Goal: Information Seeking & Learning: Learn about a topic

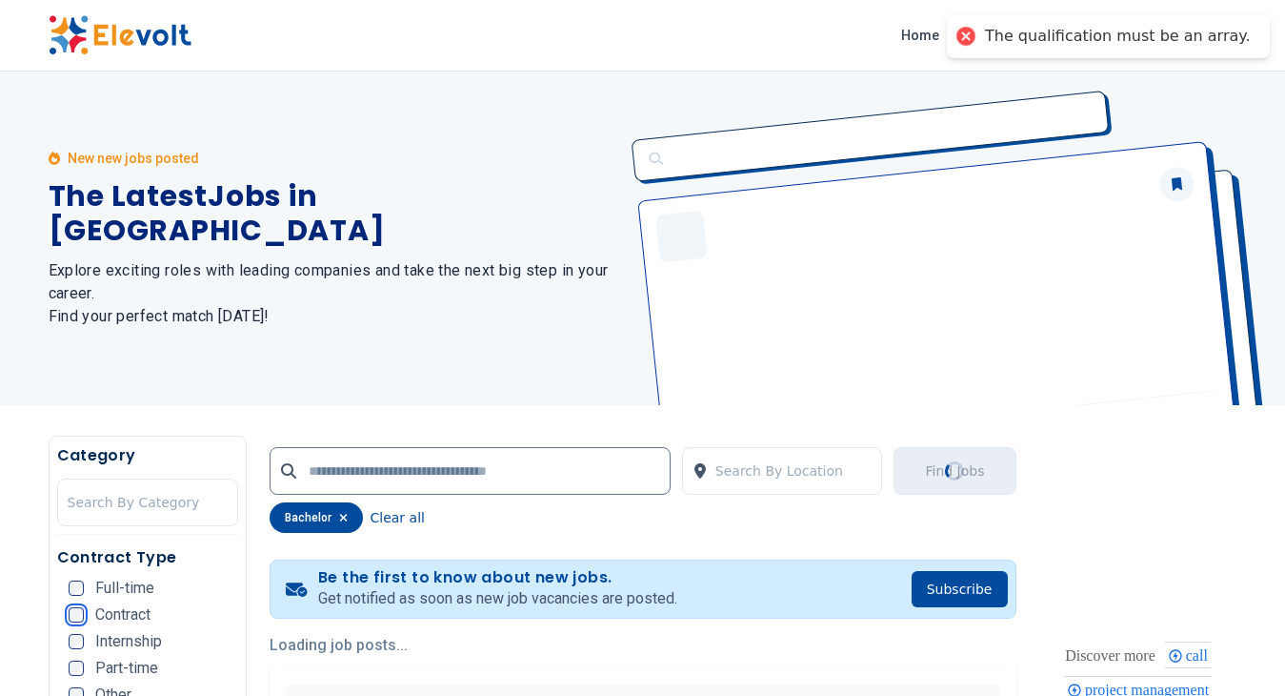
scroll to position [838, 0]
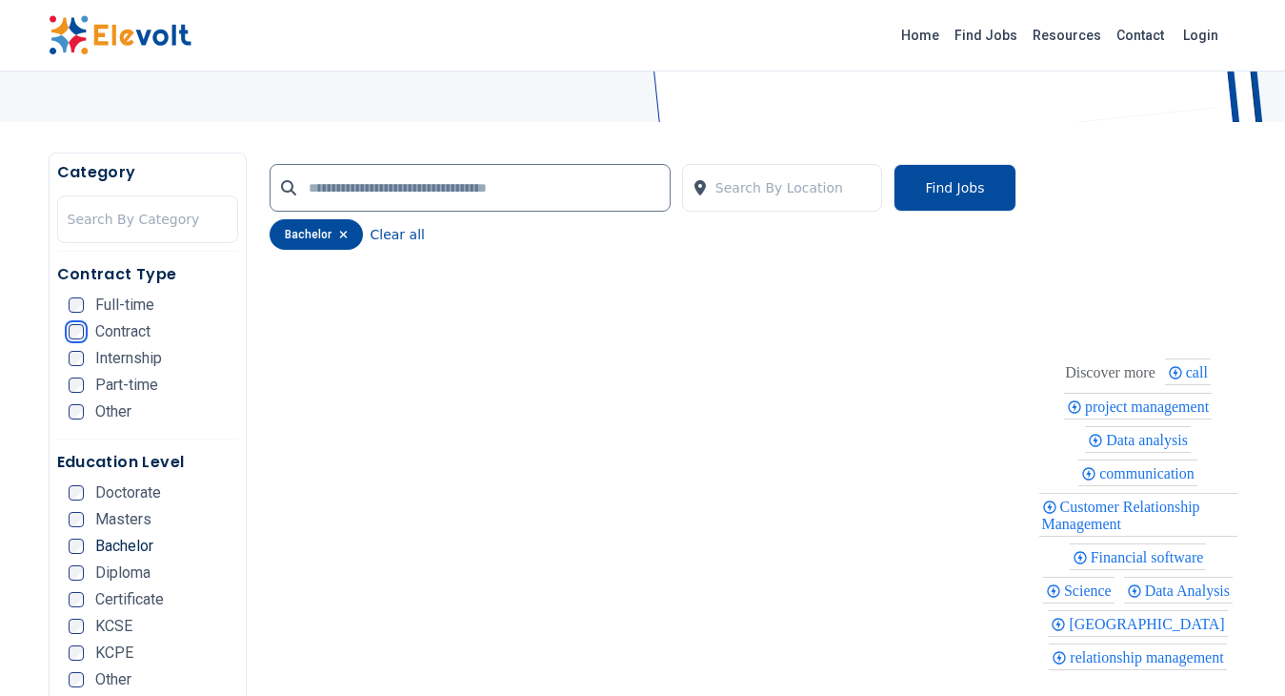
scroll to position [286, 0]
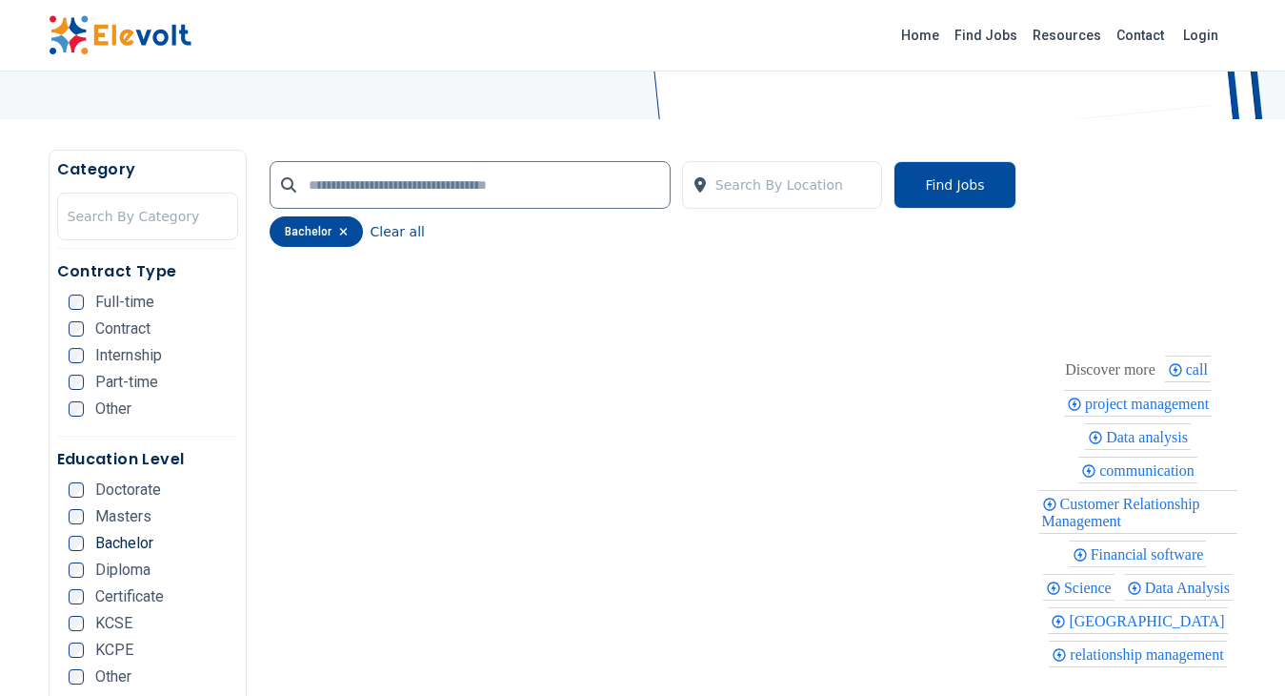
click at [1119, 395] on span "project management" at bounding box center [1150, 403] width 130 height 16
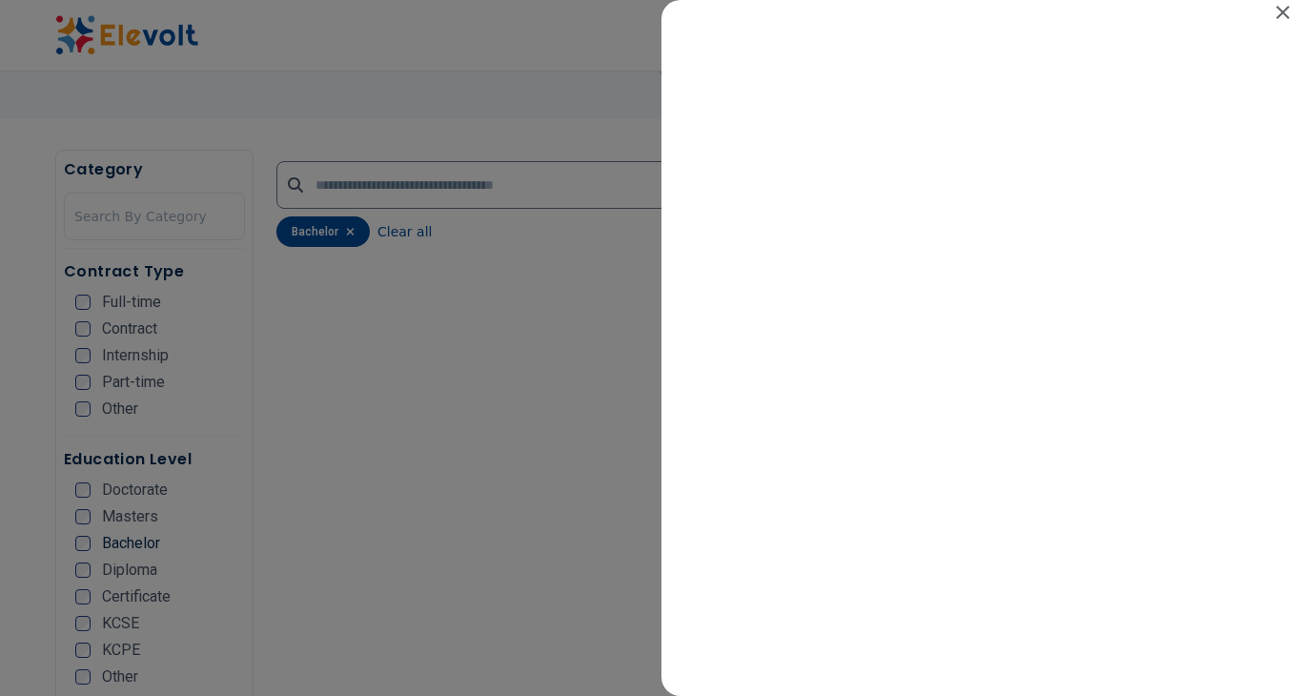
scroll to position [0, 0]
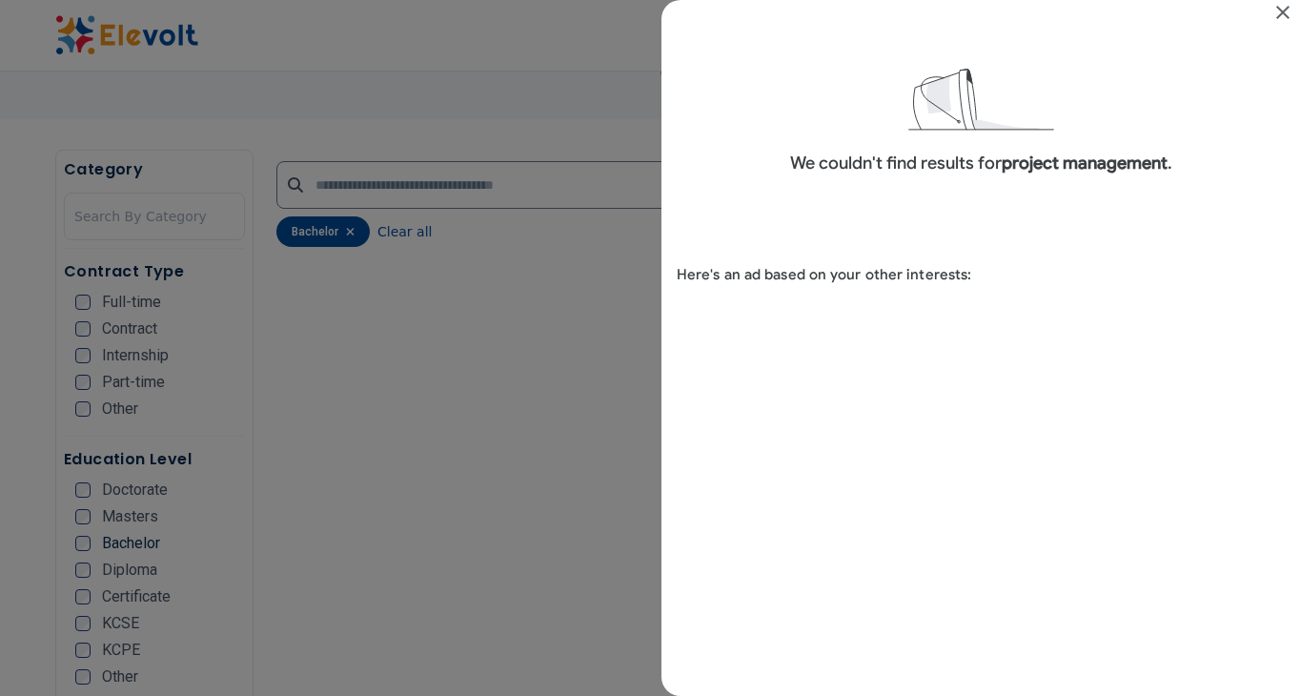
drag, startPoint x: 1280, startPoint y: 6, endPoint x: 1271, endPoint y: 14, distance: 12.1
click at [1280, 9] on icon "Close" at bounding box center [1282, 12] width 13 height 13
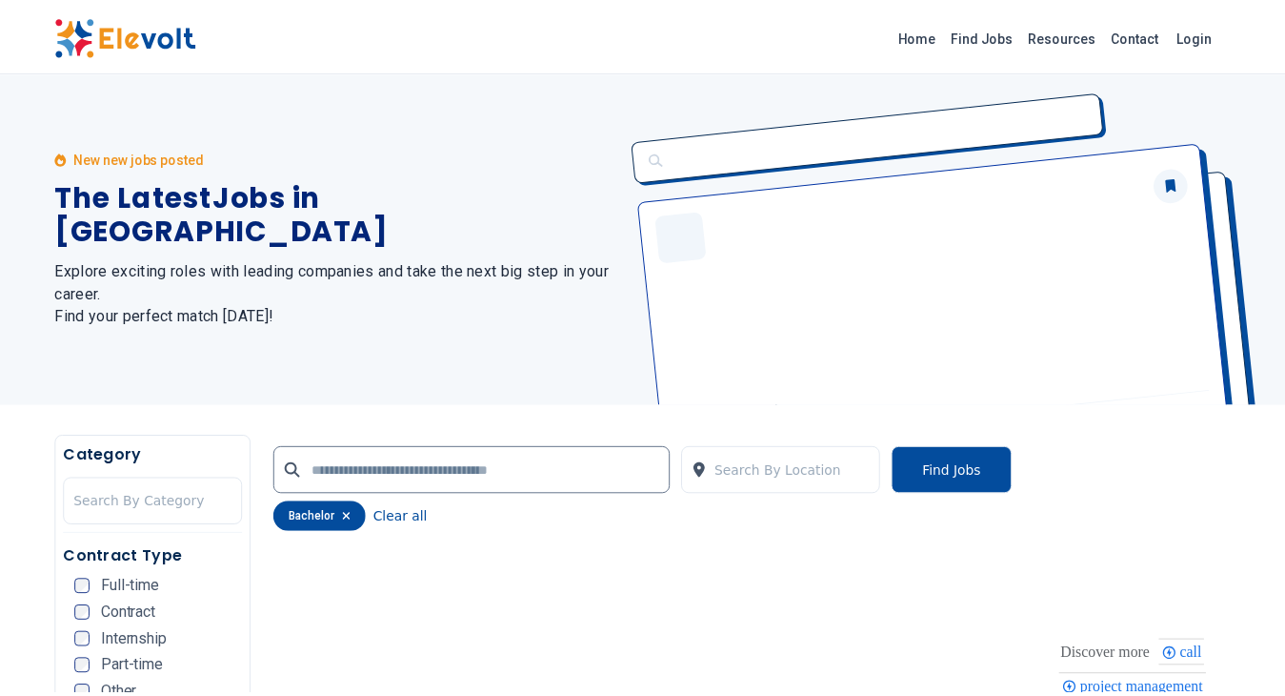
scroll to position [286, 0]
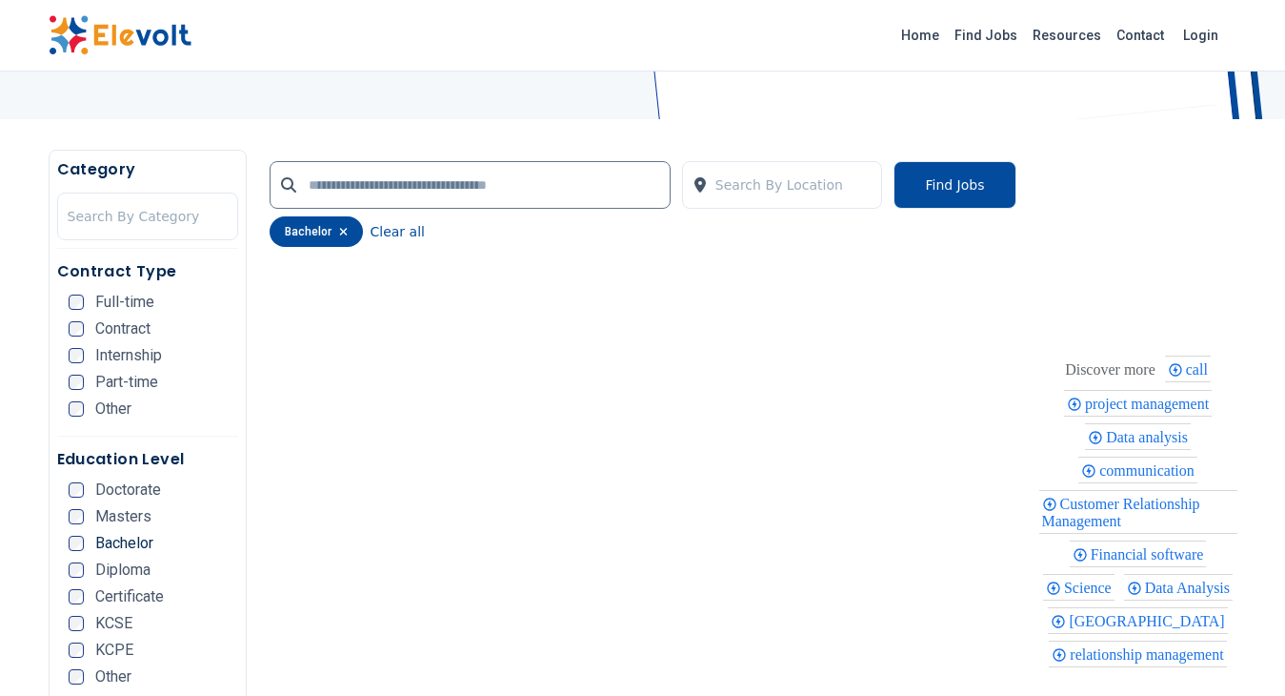
click at [1142, 462] on span "communication" at bounding box center [1150, 470] width 101 height 16
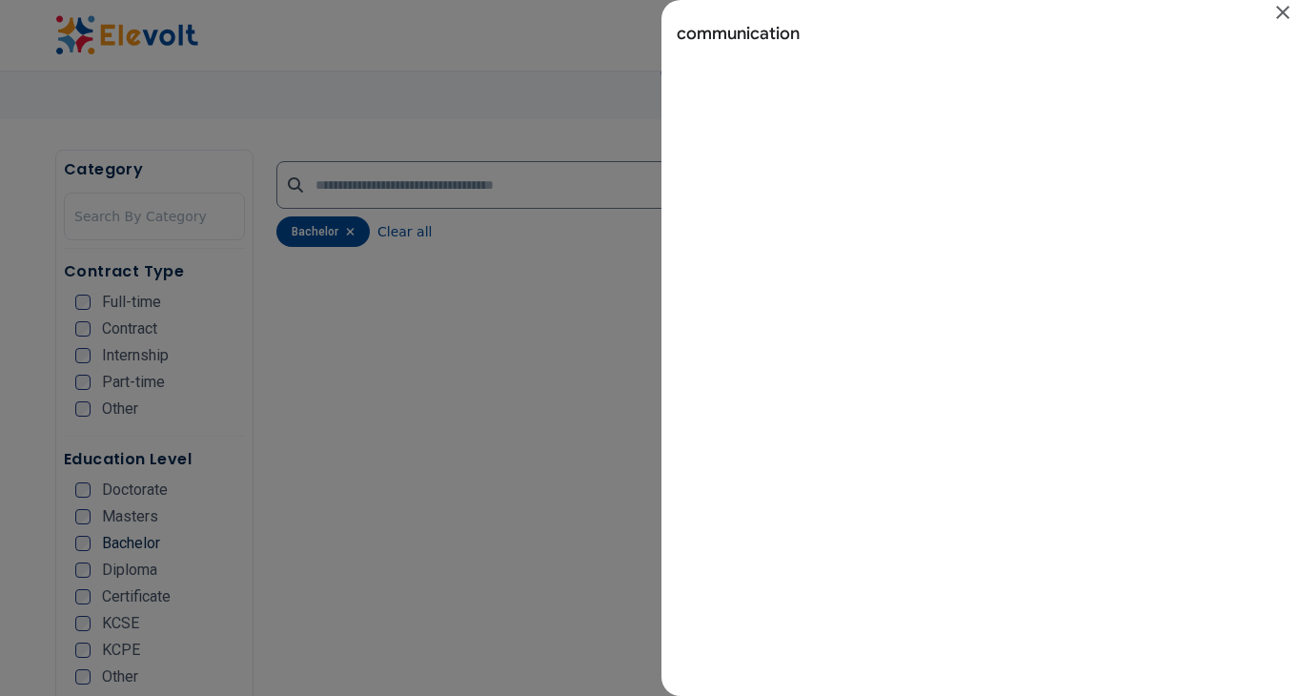
scroll to position [0, 0]
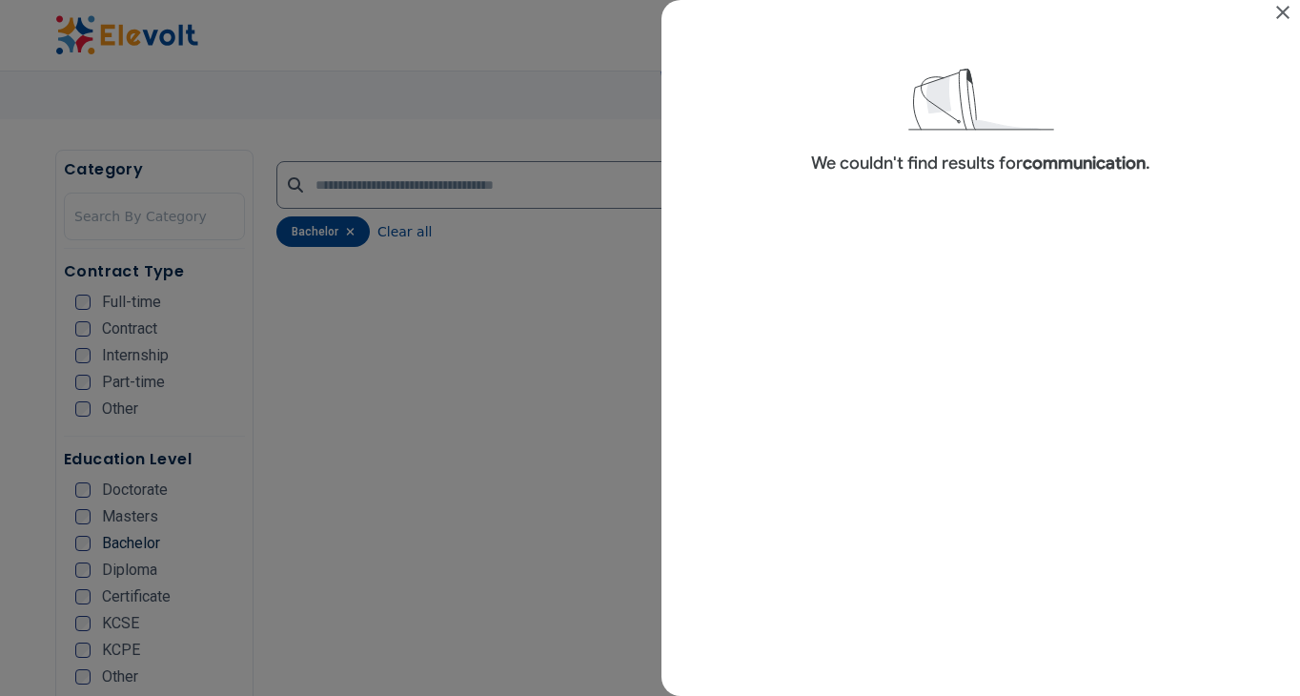
click at [1279, 13] on icon "Close" at bounding box center [1282, 12] width 23 height 23
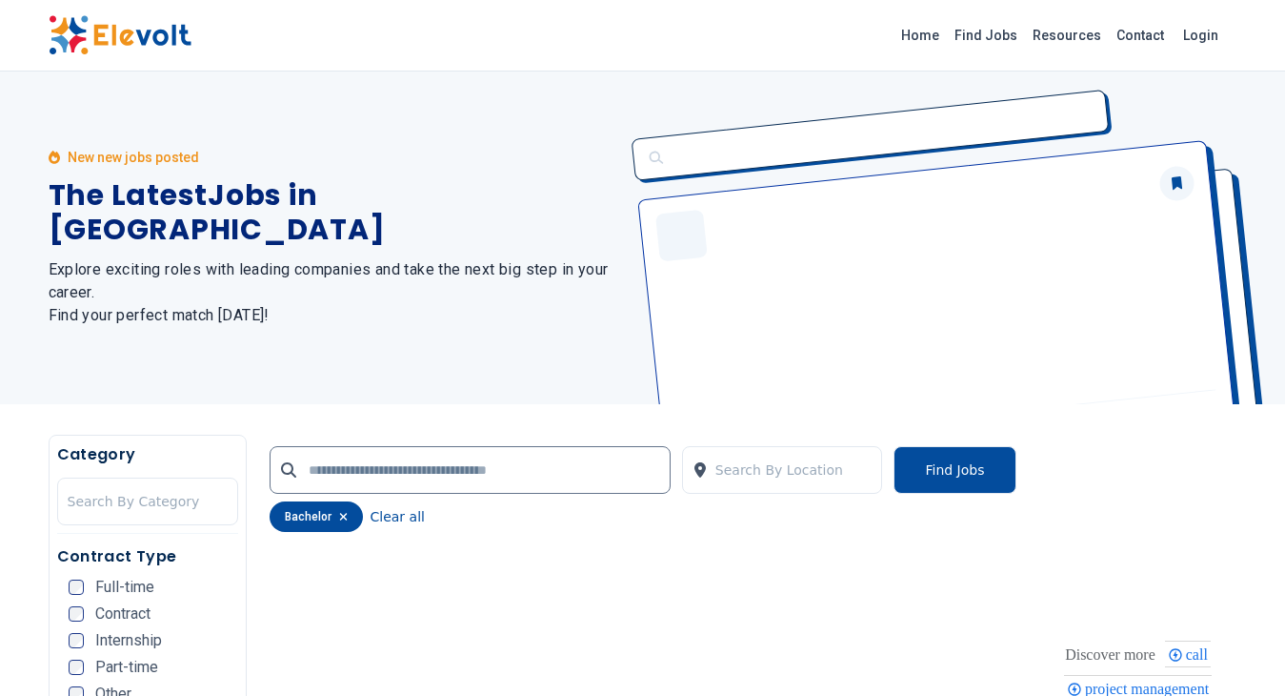
scroll to position [953, 0]
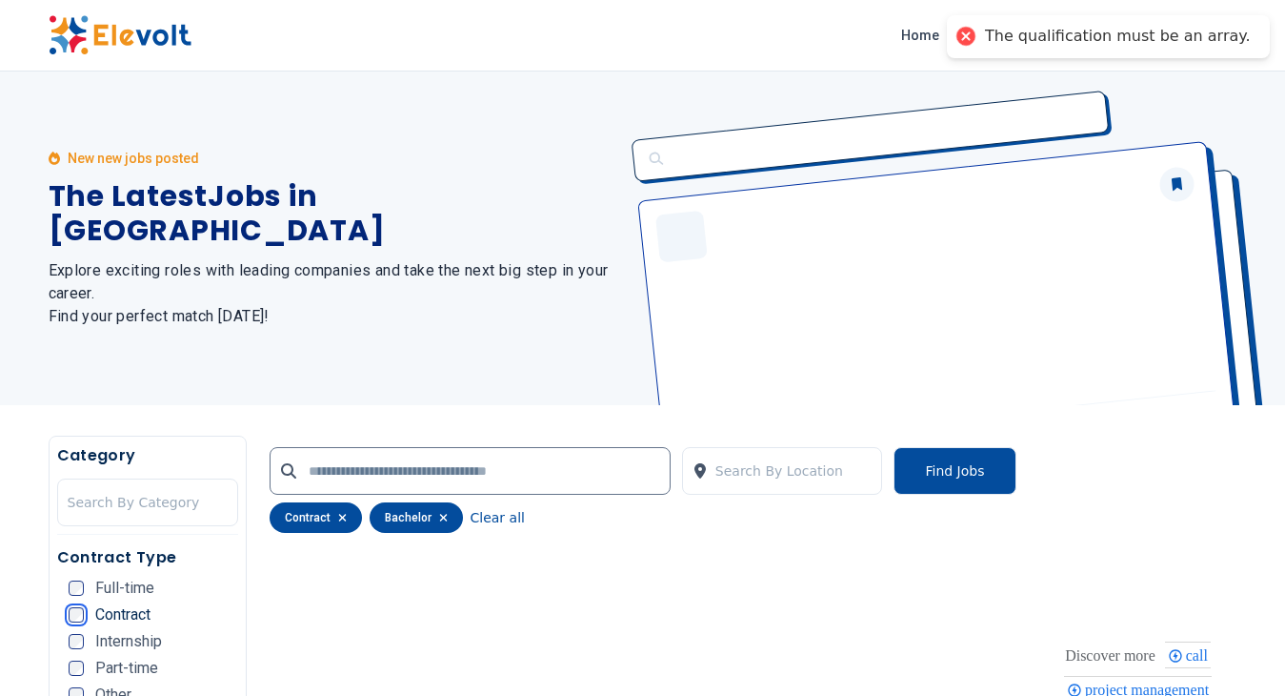
scroll to position [381, 0]
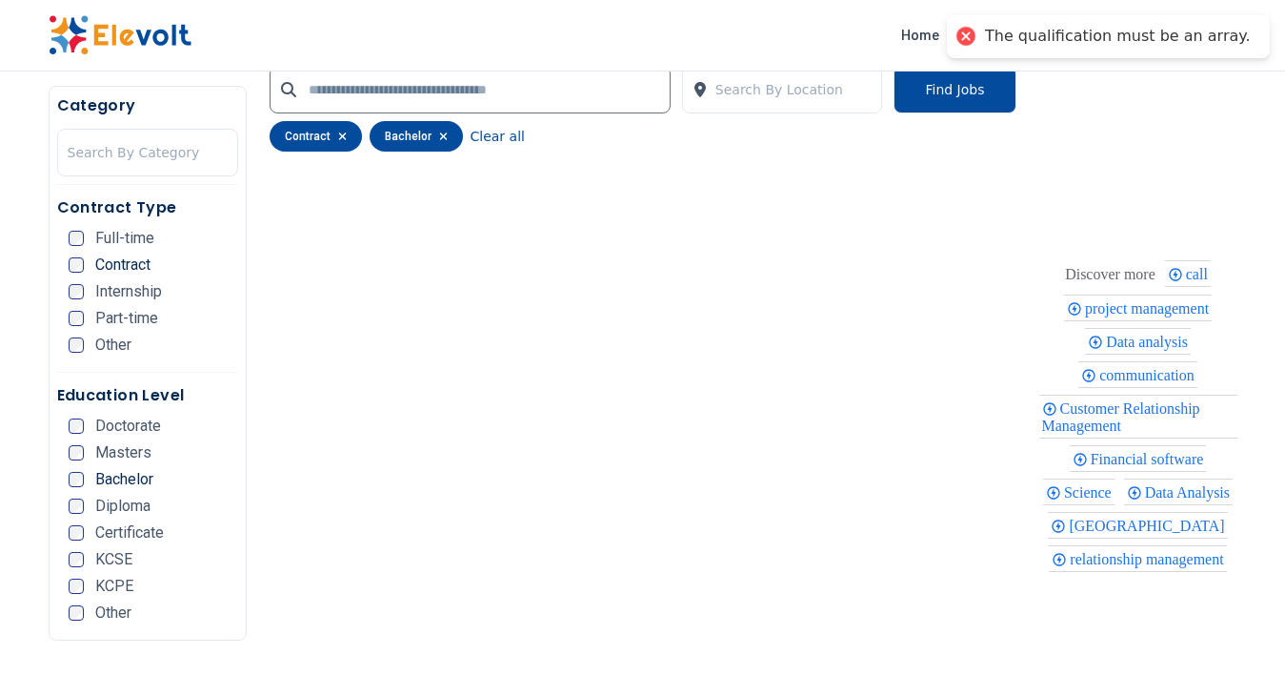
click at [980, 36] on div at bounding box center [966, 36] width 27 height 27
click at [980, 32] on div at bounding box center [966, 36] width 27 height 27
click at [952, 91] on button "Find Jobs" at bounding box center [955, 90] width 122 height 48
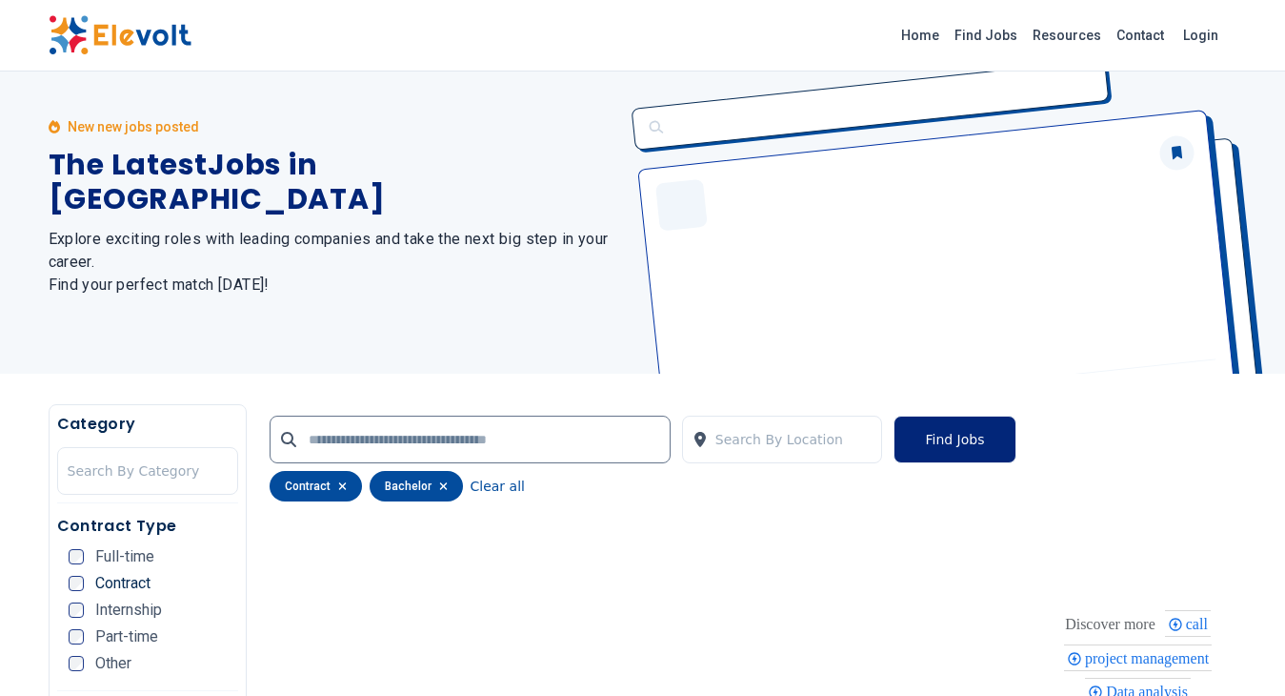
scroll to position [0, 0]
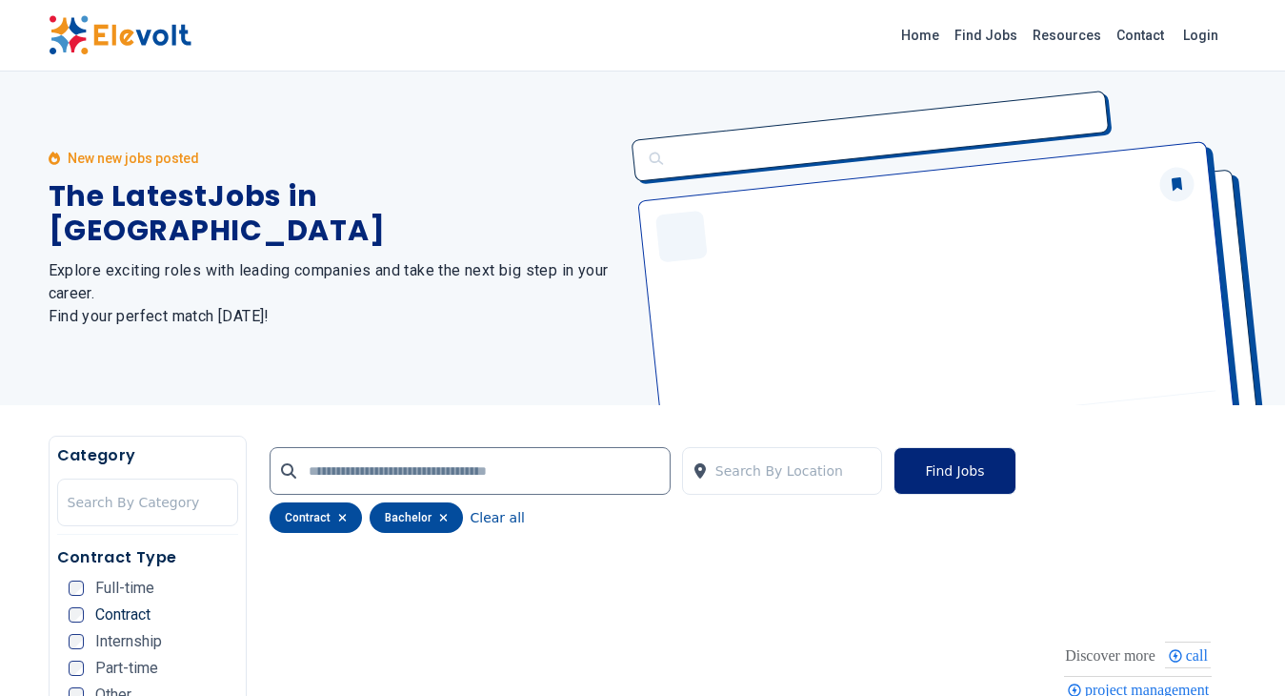
click at [967, 477] on button "Find Jobs" at bounding box center [955, 471] width 122 height 48
click at [497, 515] on button "Clear all" at bounding box center [498, 517] width 54 height 30
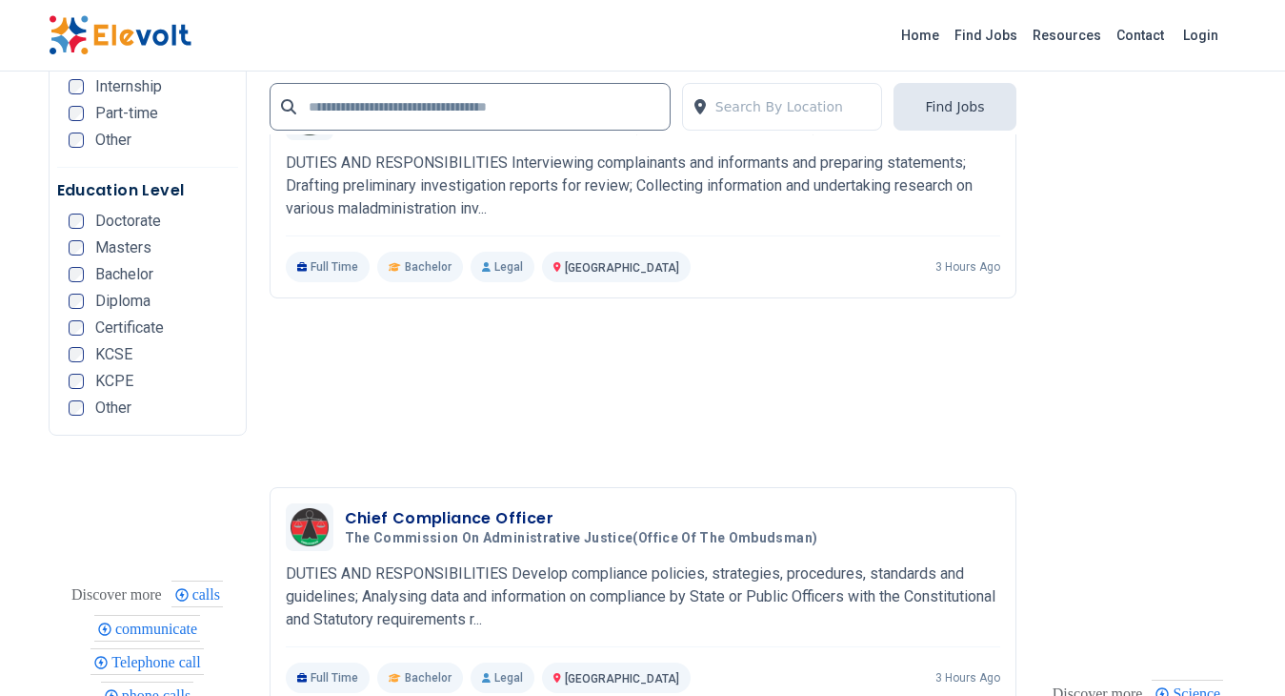
scroll to position [3811, 0]
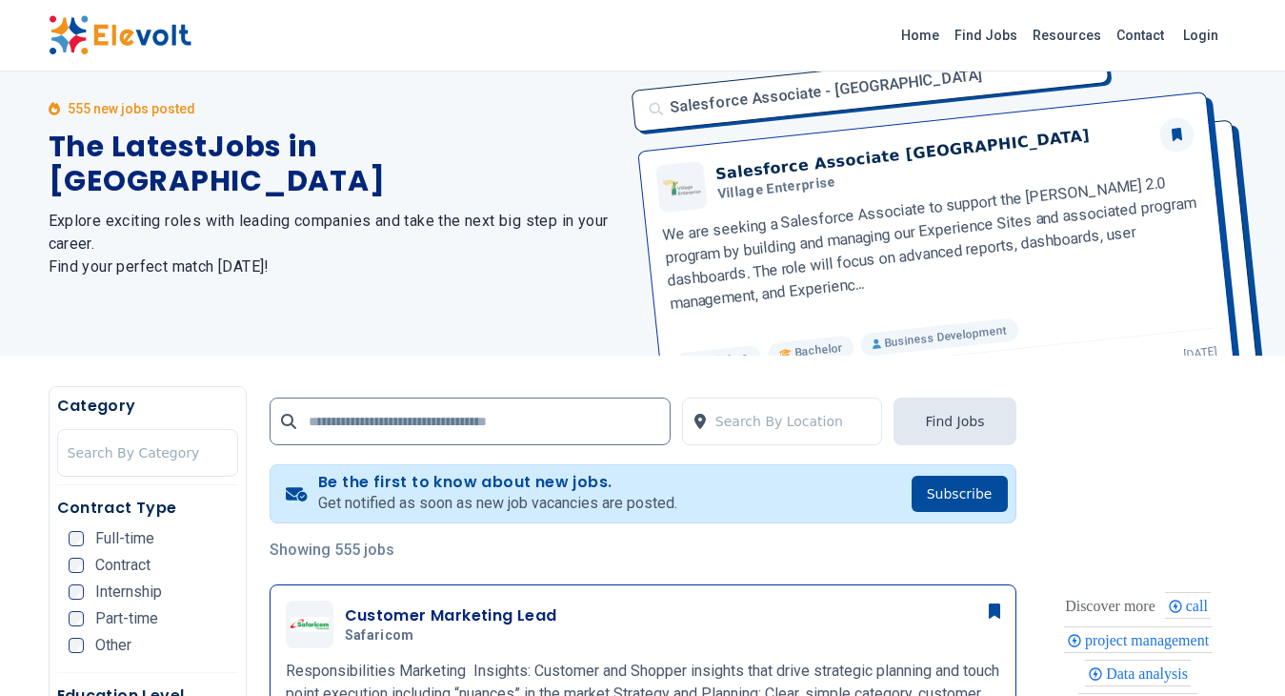
scroll to position [431, 0]
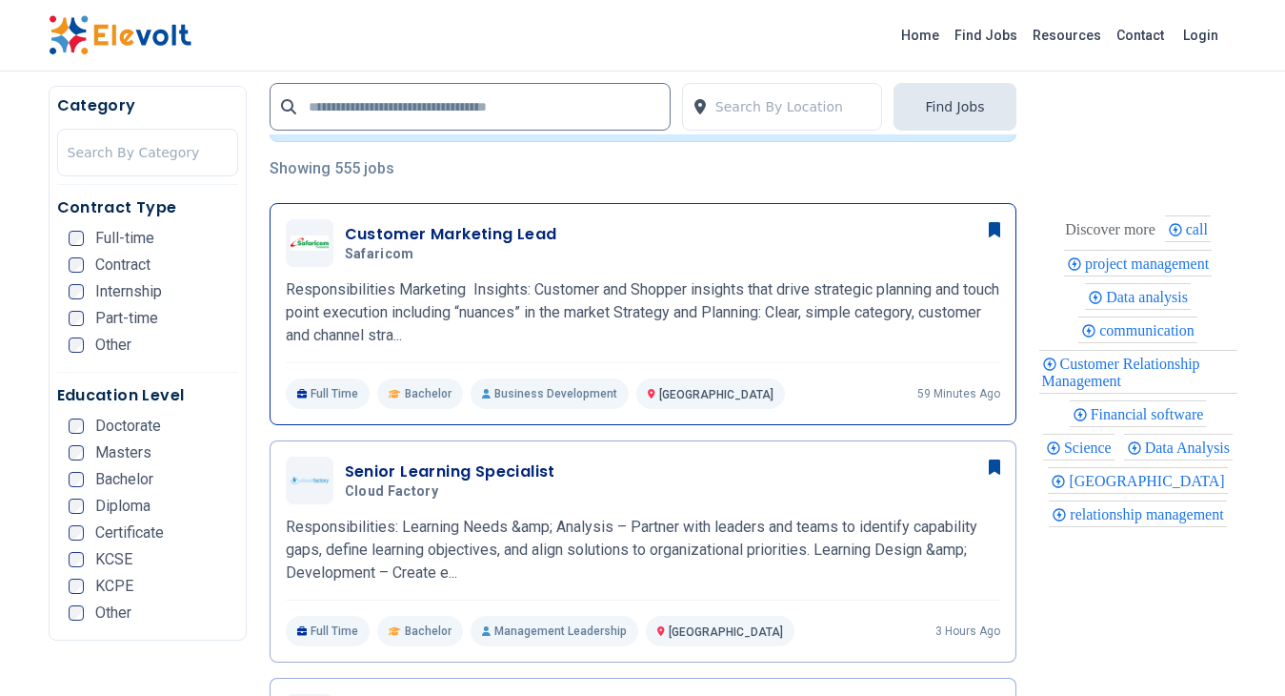
click at [660, 391] on span "[GEOGRAPHIC_DATA]" at bounding box center [716, 394] width 114 height 13
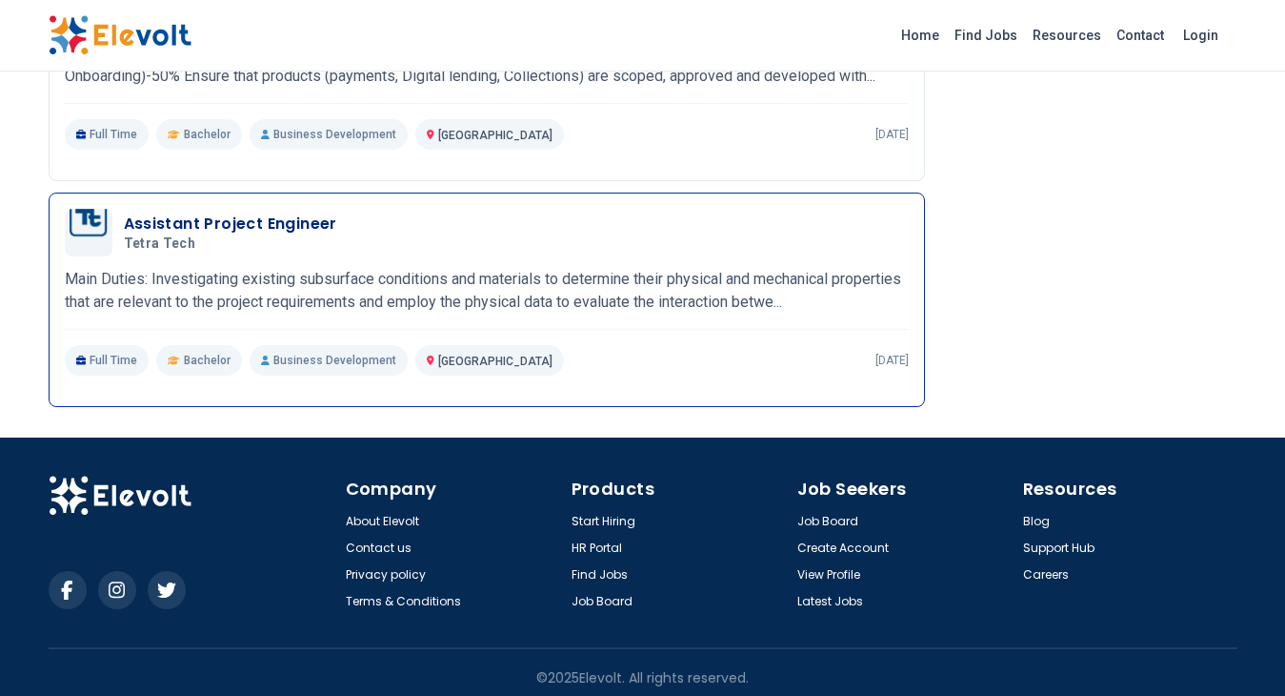
scroll to position [2496, 0]
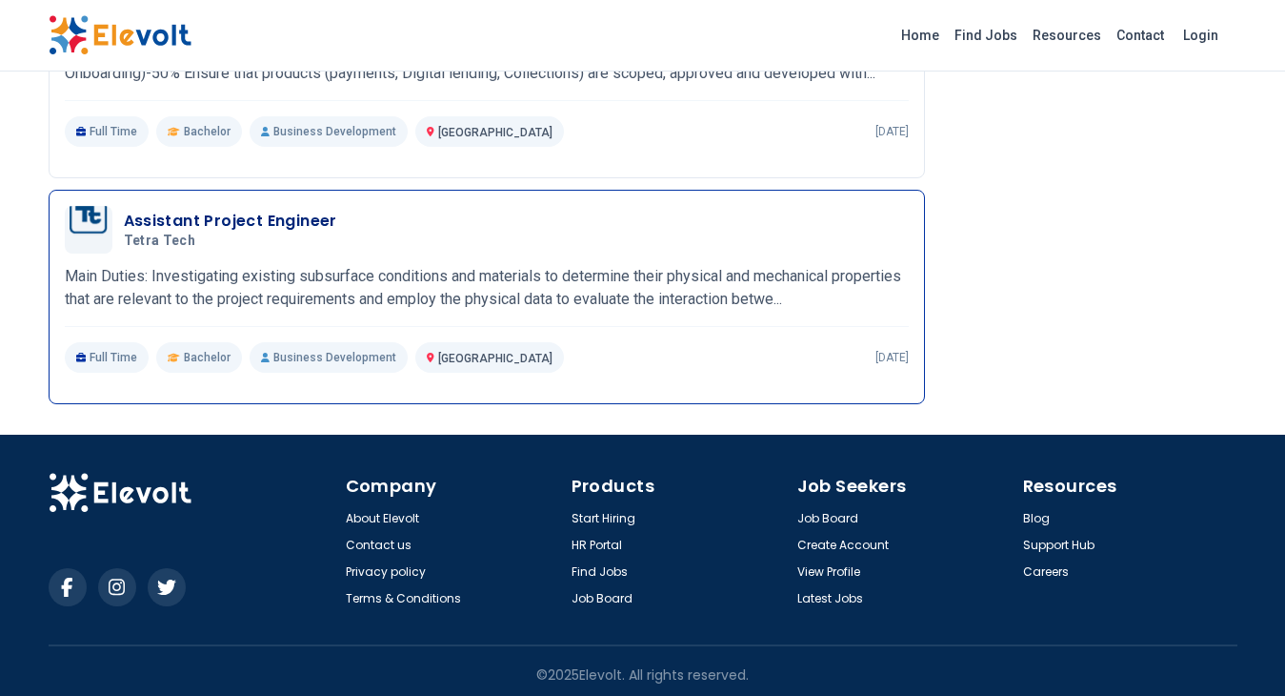
click at [94, 346] on p "Full Time" at bounding box center [107, 357] width 85 height 30
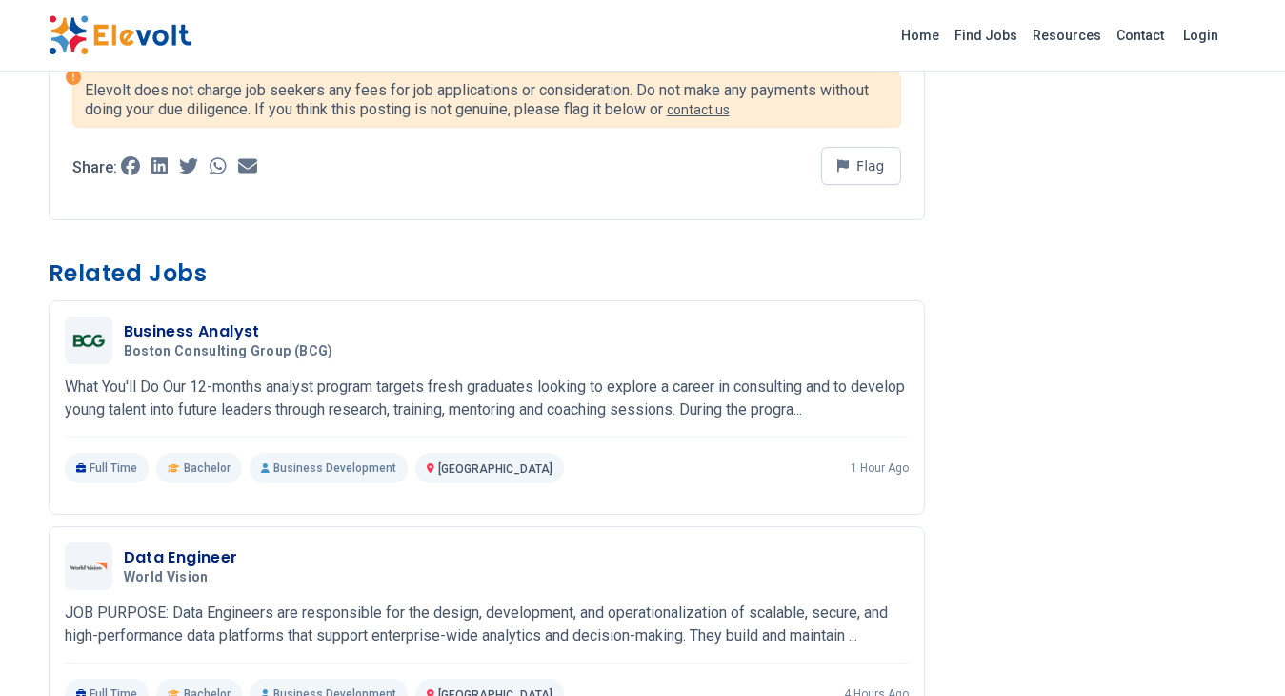
scroll to position [216, 0]
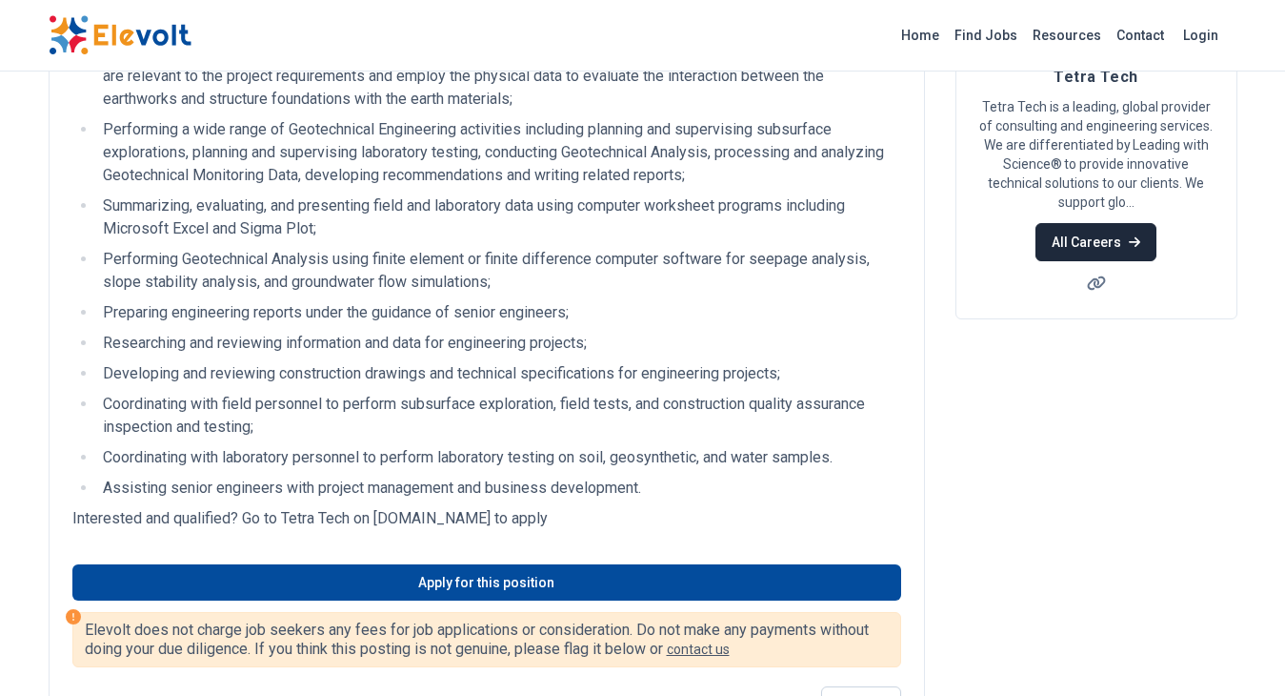
click at [1108, 241] on link "All Careers" at bounding box center [1096, 242] width 121 height 38
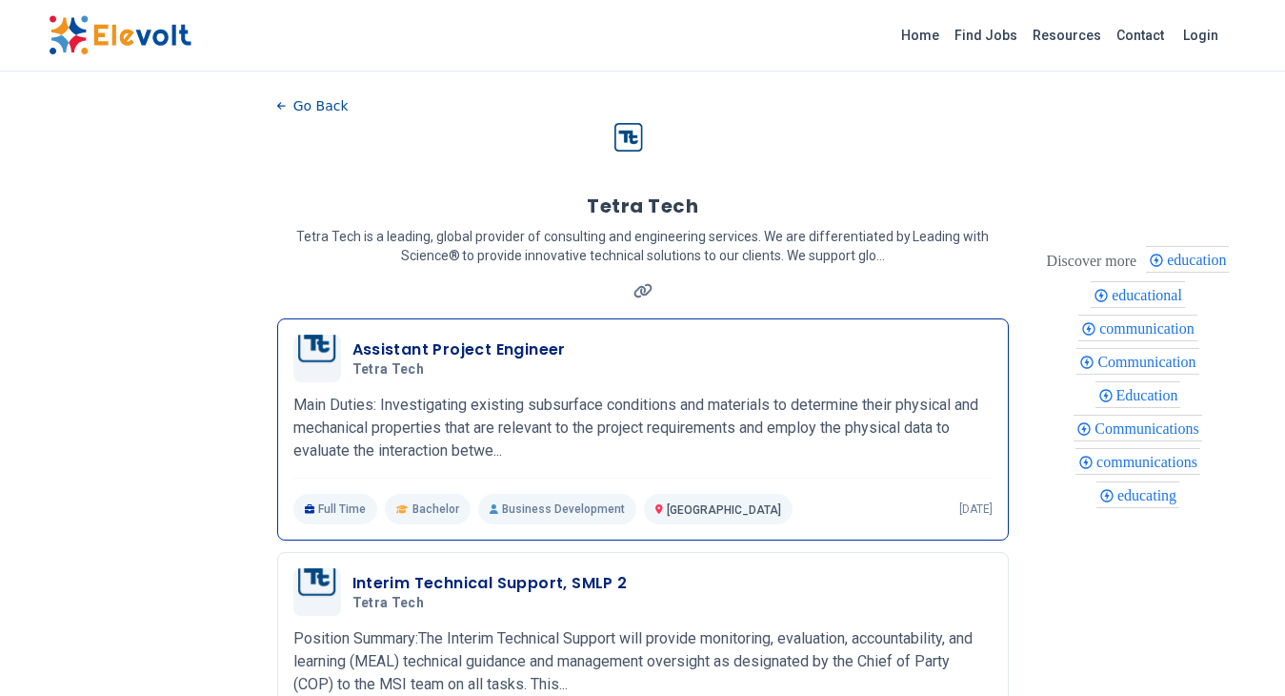
click at [414, 354] on h3 "Assistant Project Engineer" at bounding box center [459, 349] width 213 height 23
click at [423, 349] on h3 "Assistant Project Engineer" at bounding box center [459, 349] width 213 height 23
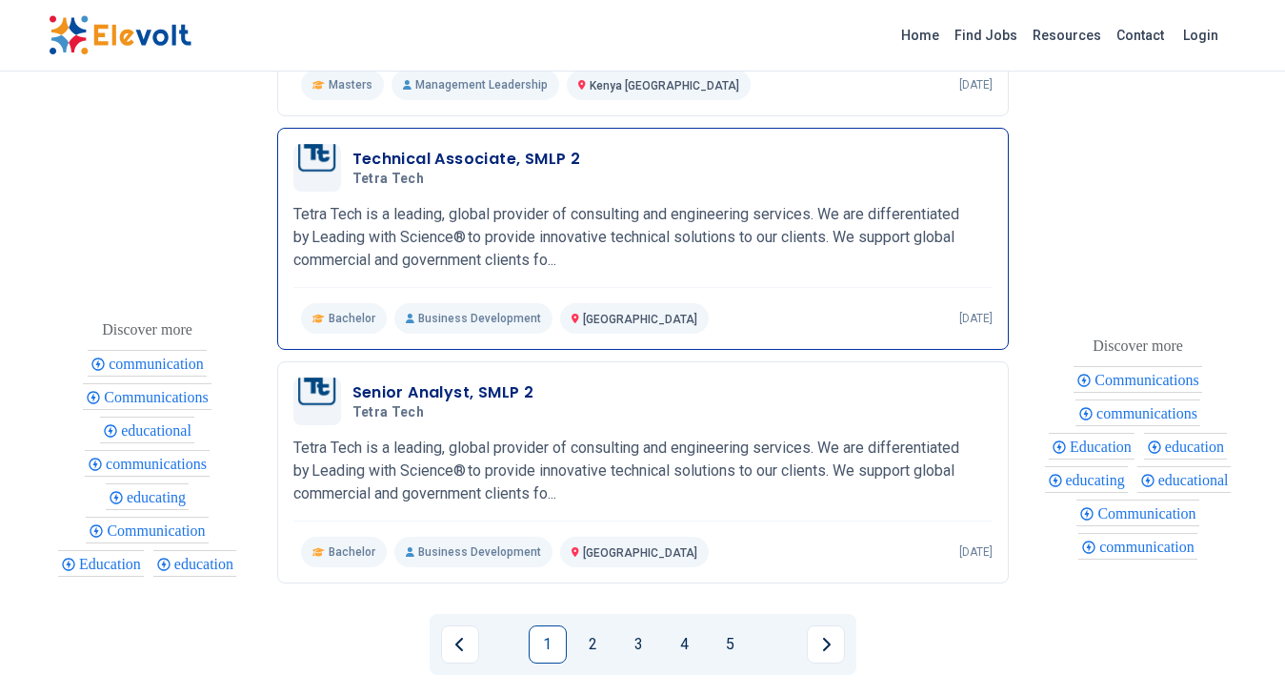
scroll to position [2096, 0]
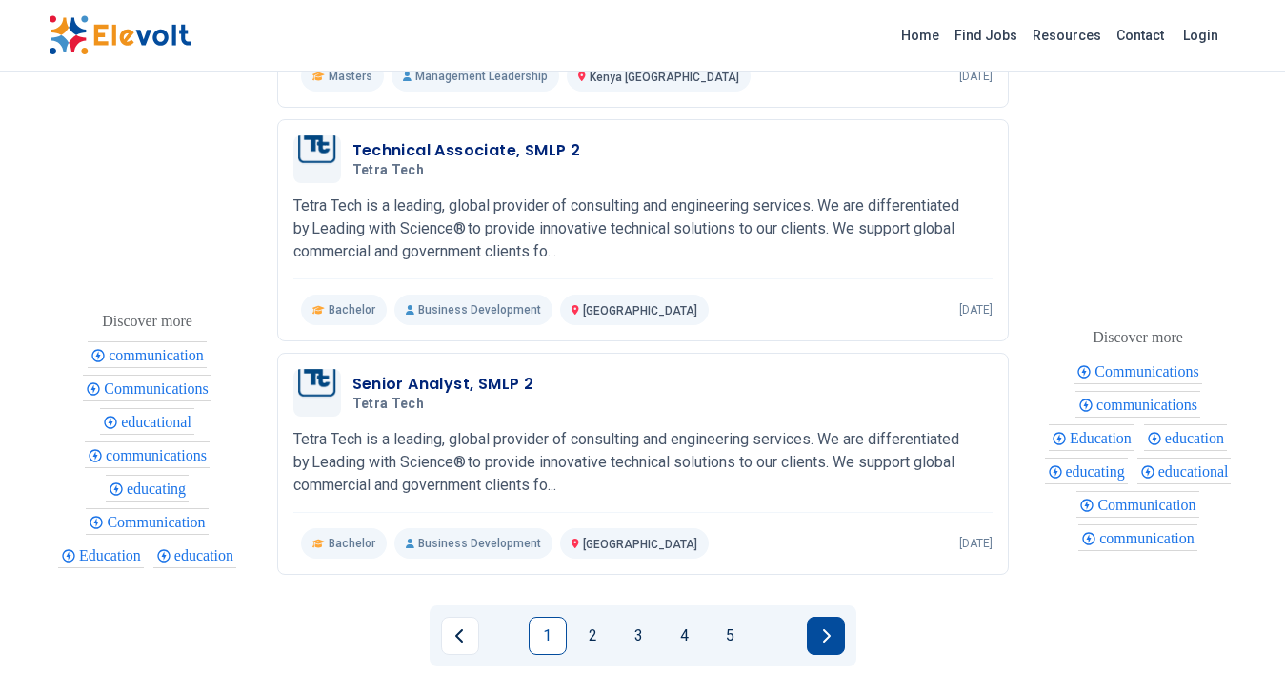
click at [828, 631] on icon "Next page" at bounding box center [826, 635] width 10 height 15
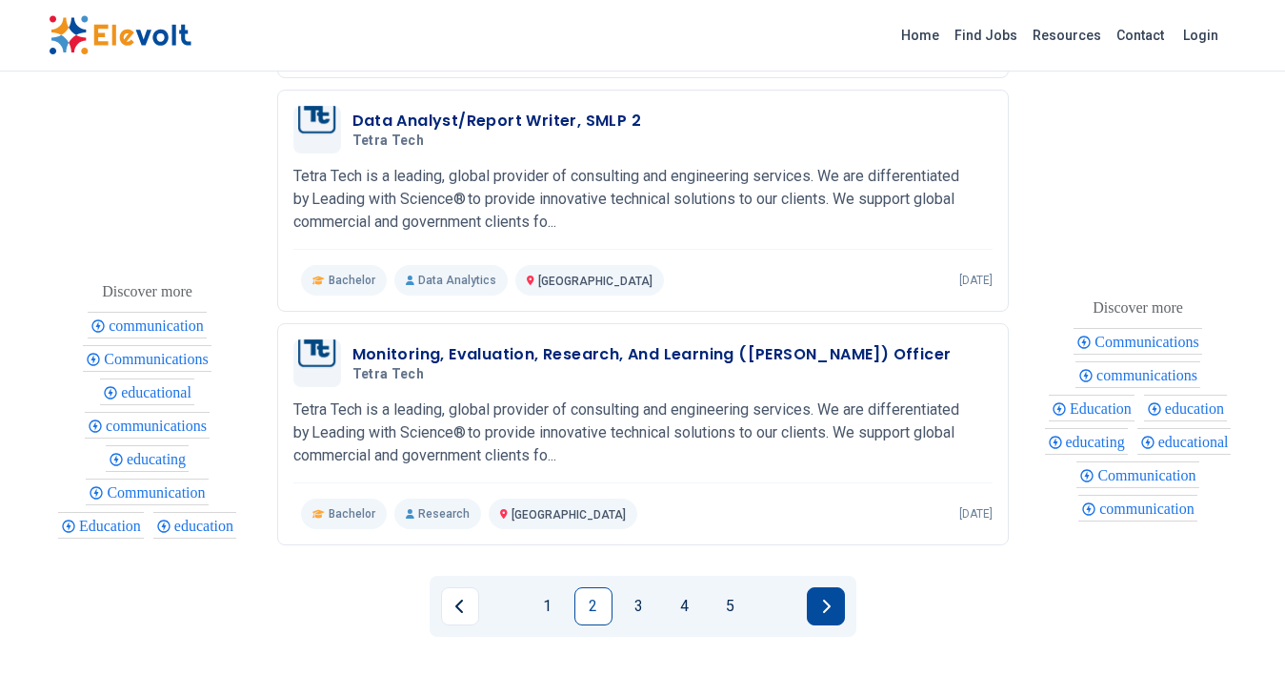
click at [821, 610] on icon "Next page" at bounding box center [826, 605] width 10 height 15
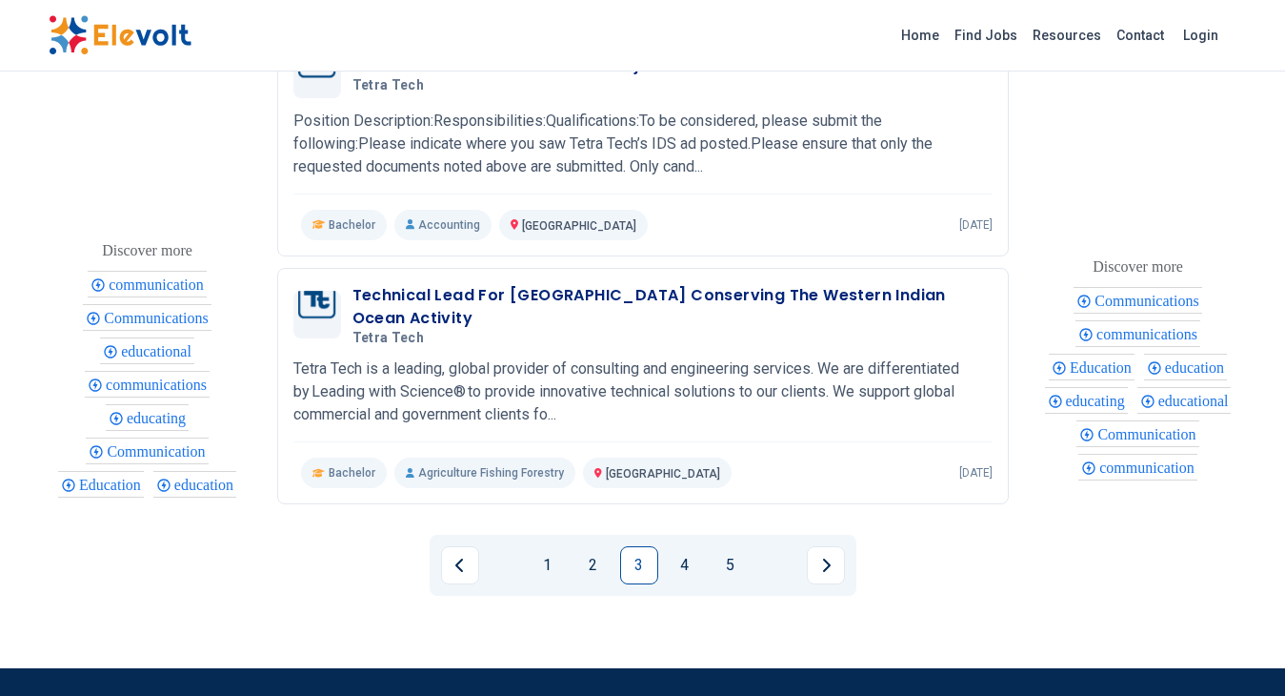
scroll to position [2394, 0]
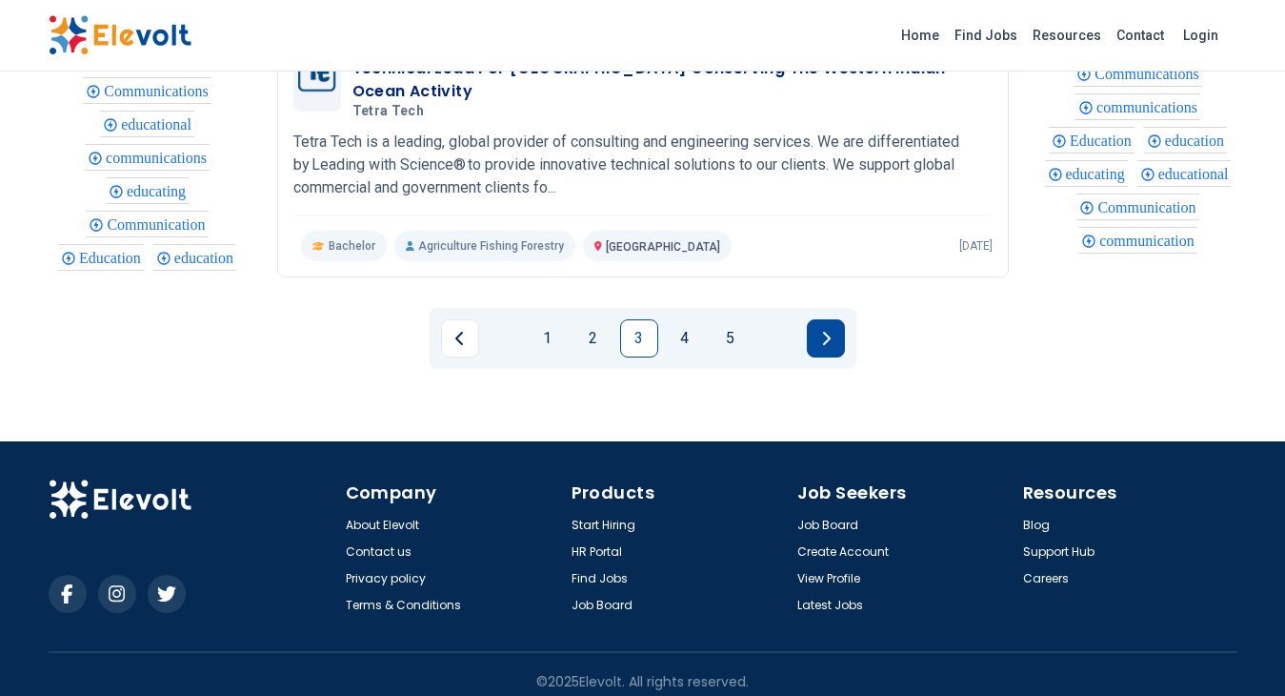
click at [828, 332] on icon "Next page" at bounding box center [826, 338] width 8 height 13
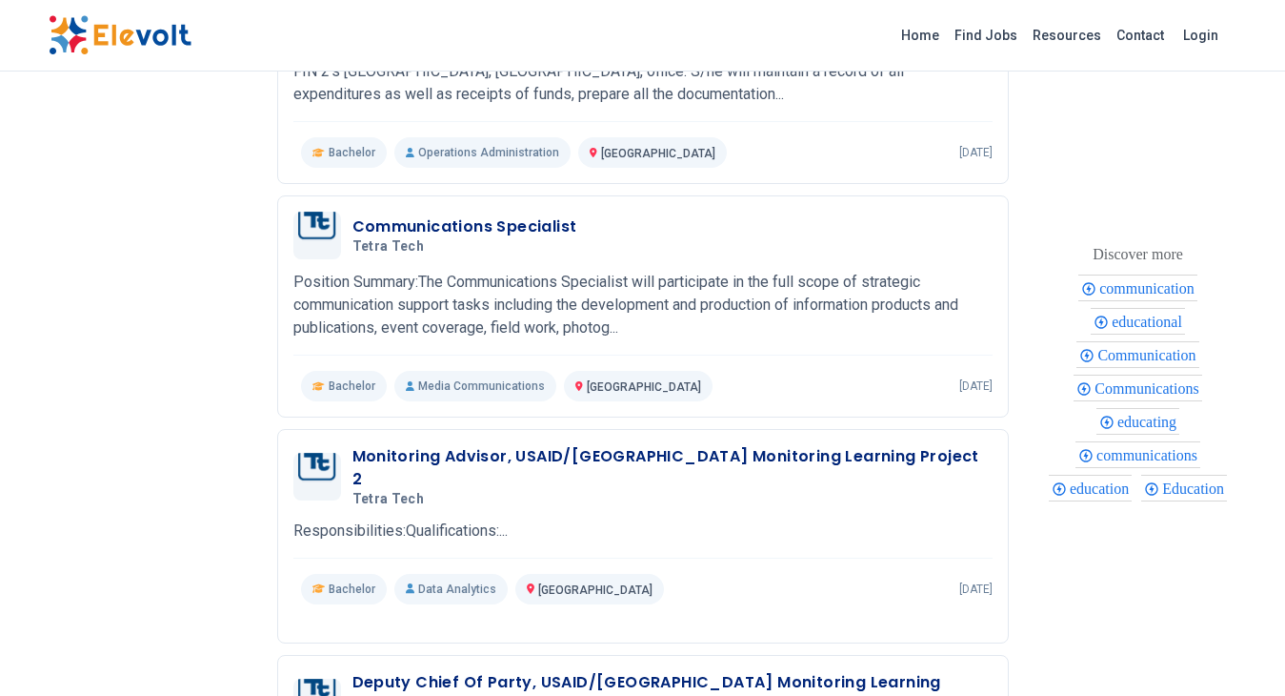
scroll to position [1601, 0]
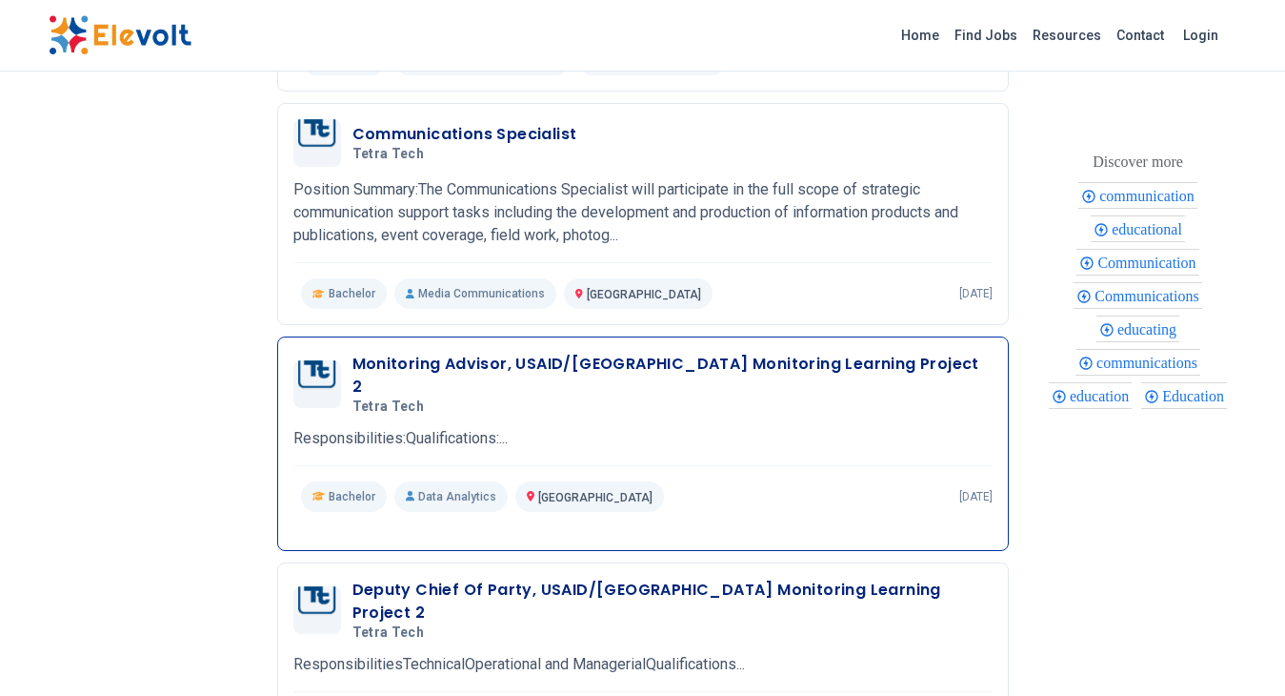
click at [730, 398] on h5 "Tetra Tech" at bounding box center [669, 406] width 633 height 17
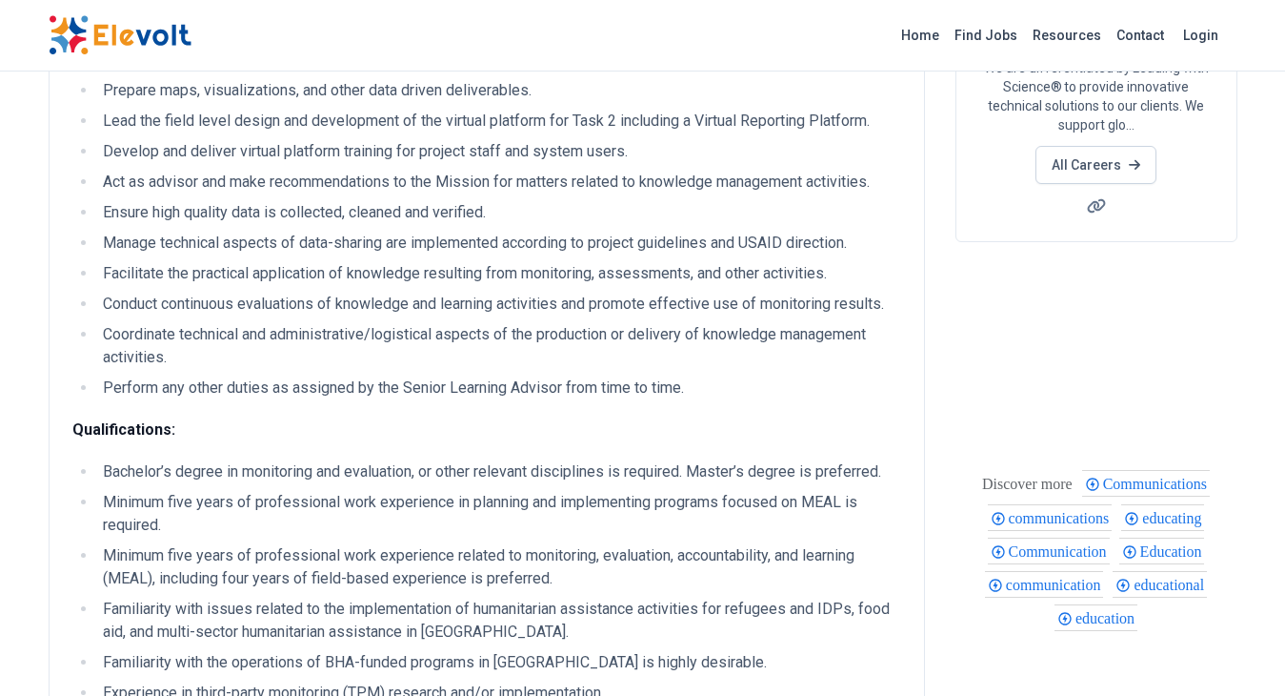
scroll to position [381, 0]
